Goal: Task Accomplishment & Management: Manage account settings

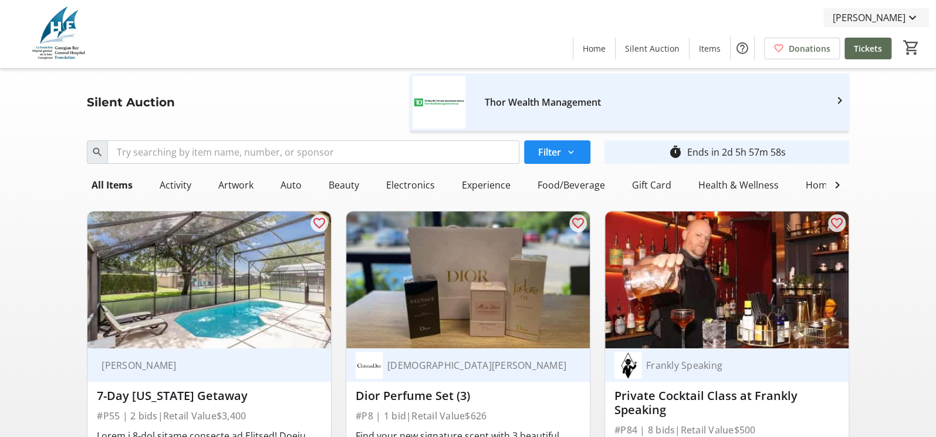
click at [904, 18] on span "[PERSON_NAME]" at bounding box center [869, 18] width 73 height 14
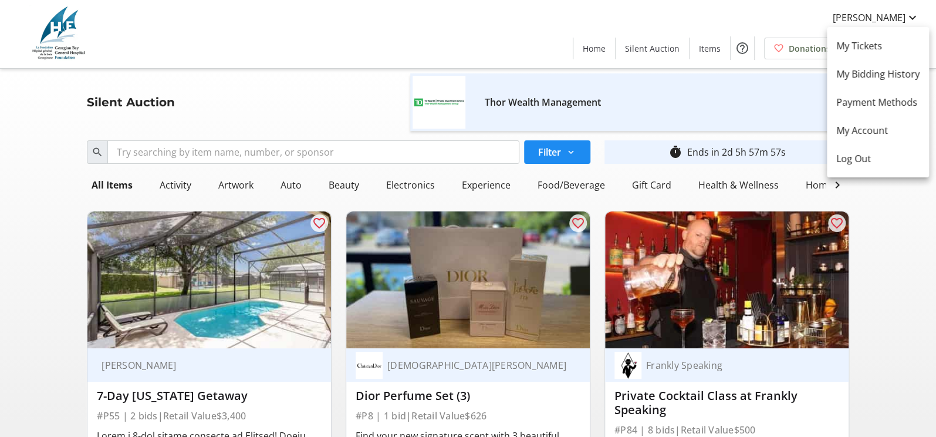
click at [906, 236] on div at bounding box center [468, 218] width 936 height 437
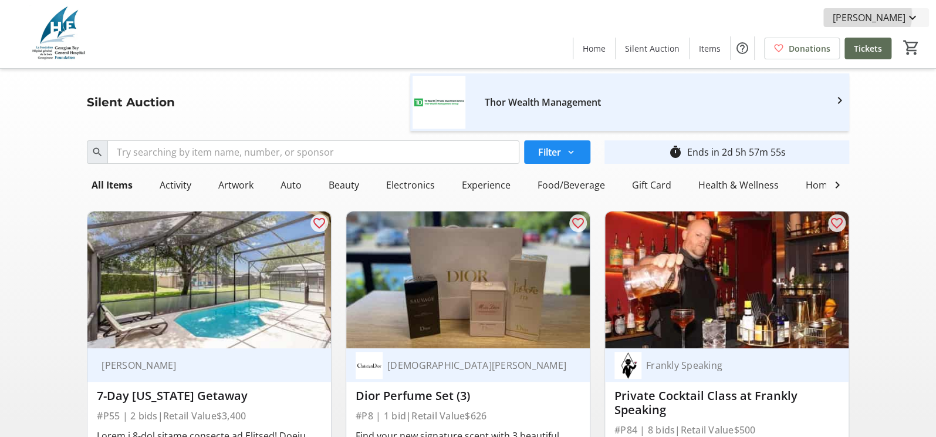
click at [895, 15] on span "[PERSON_NAME]" at bounding box center [869, 18] width 73 height 14
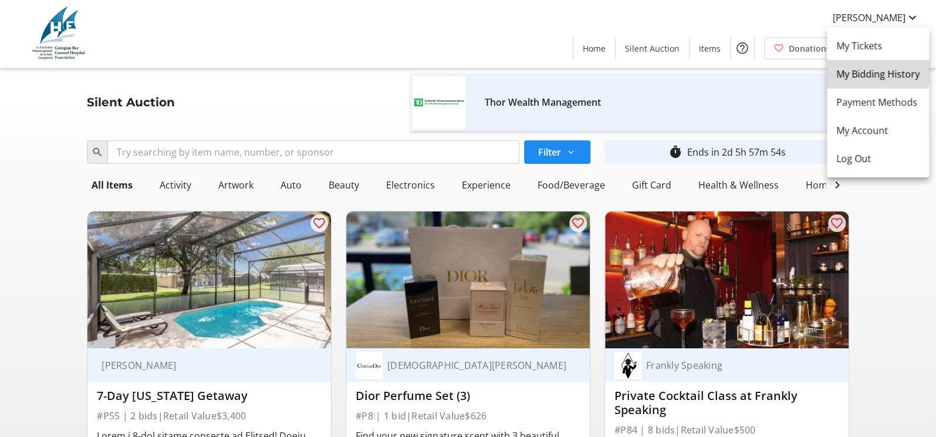
click at [865, 71] on span "My Bidding History" at bounding box center [877, 74] width 83 height 14
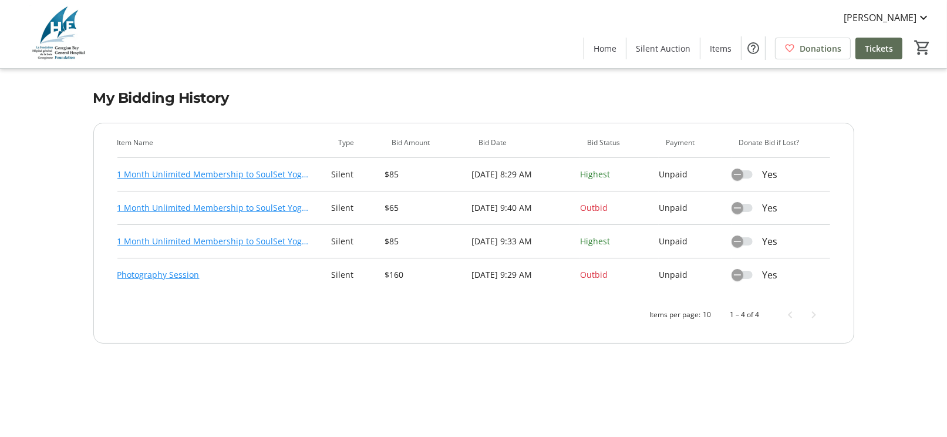
click at [225, 174] on link "1 Month Unlimited Membership to SoulSet Yoga & Wellness" at bounding box center [214, 174] width 195 height 14
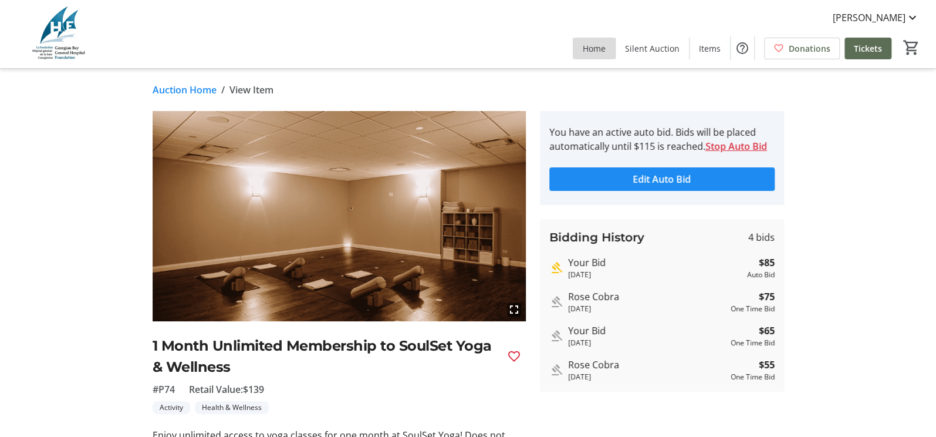
click at [595, 49] on span "Home" at bounding box center [594, 48] width 23 height 12
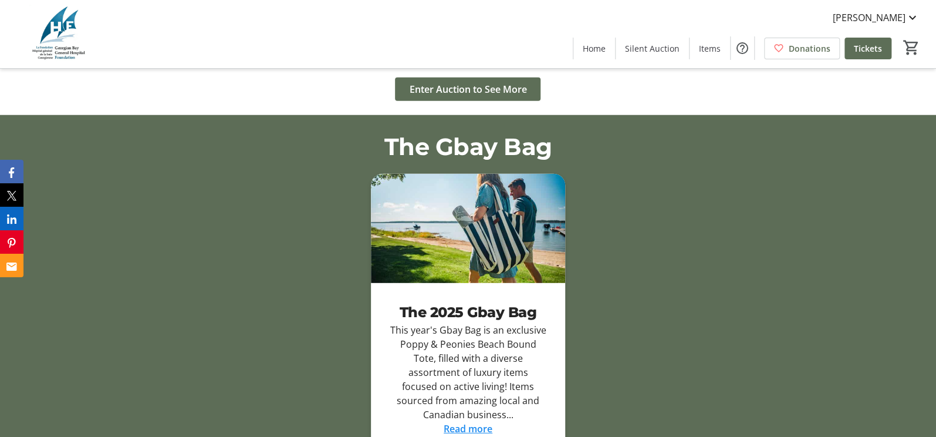
scroll to position [1614, 0]
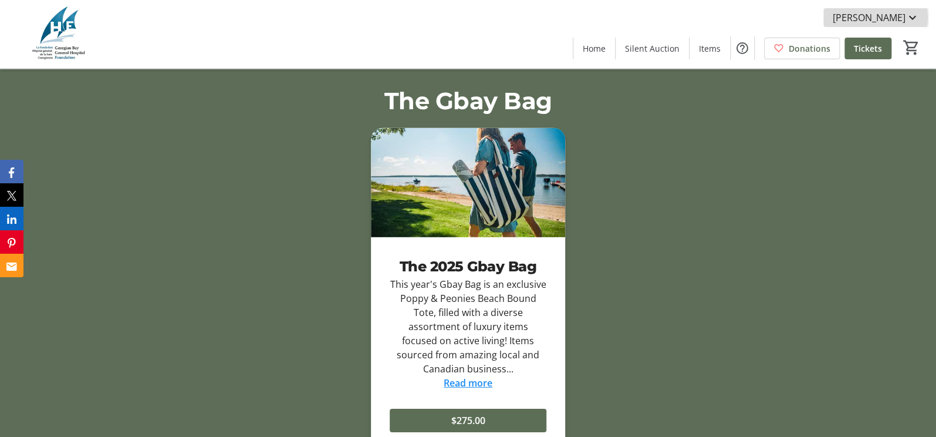
click at [903, 17] on span "[PERSON_NAME]" at bounding box center [869, 18] width 73 height 14
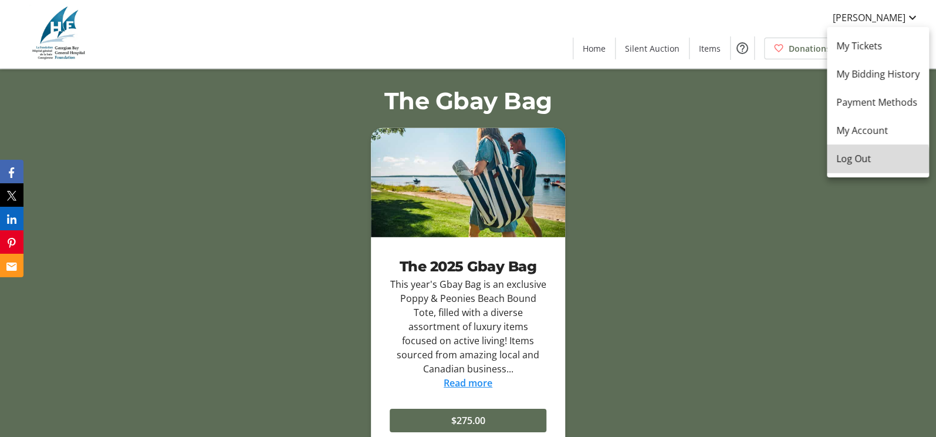
click at [874, 160] on span "Log Out" at bounding box center [877, 158] width 83 height 14
